Goal: Navigation & Orientation: Understand site structure

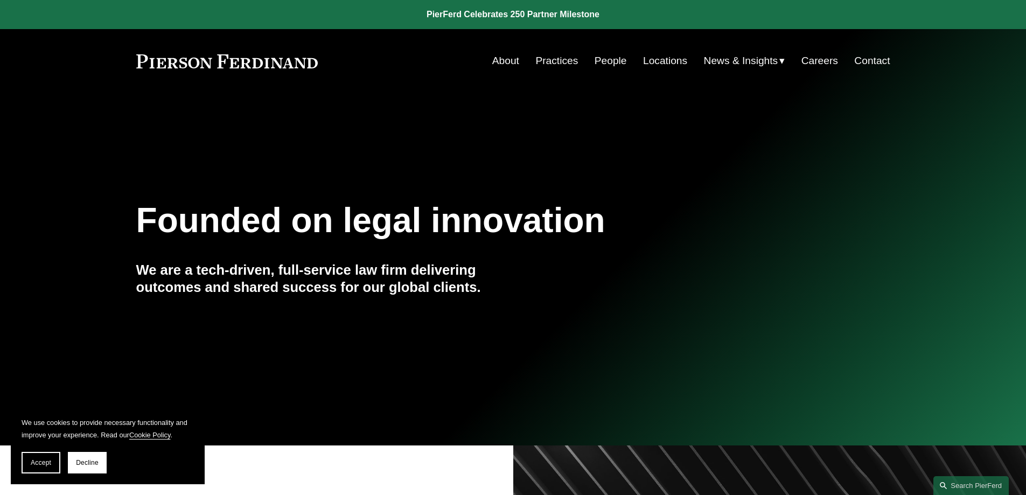
click at [673, 62] on link "Locations" at bounding box center [665, 61] width 44 height 20
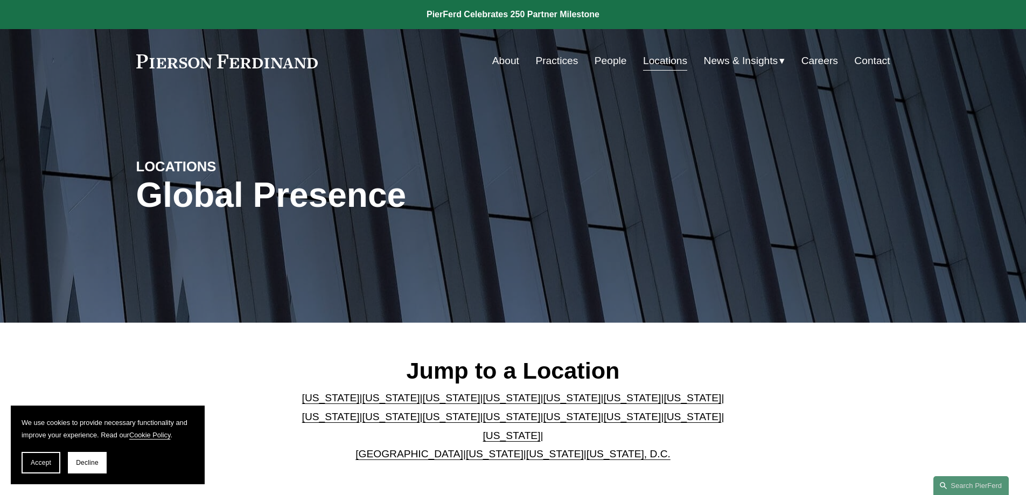
click at [563, 61] on link "Practices" at bounding box center [557, 61] width 43 height 20
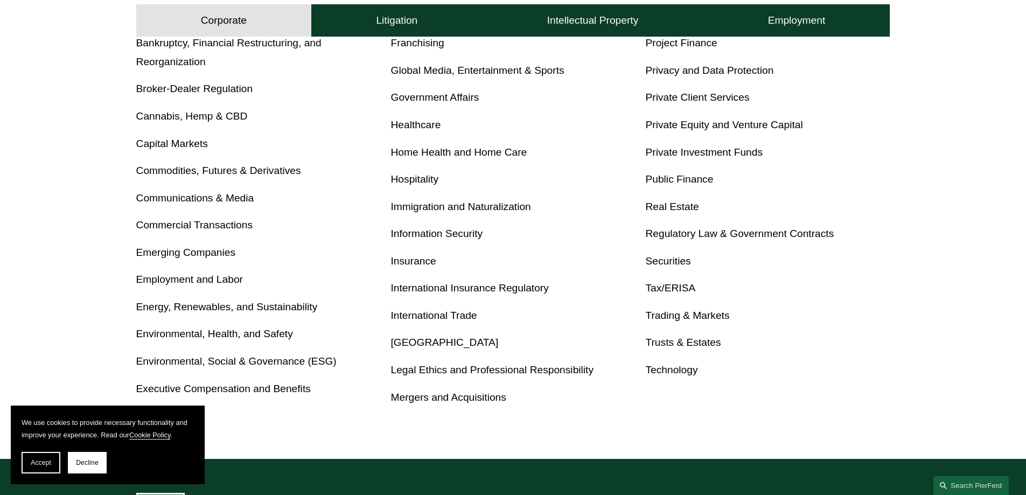
scroll to position [539, 0]
